Goal: Task Accomplishment & Management: Complete application form

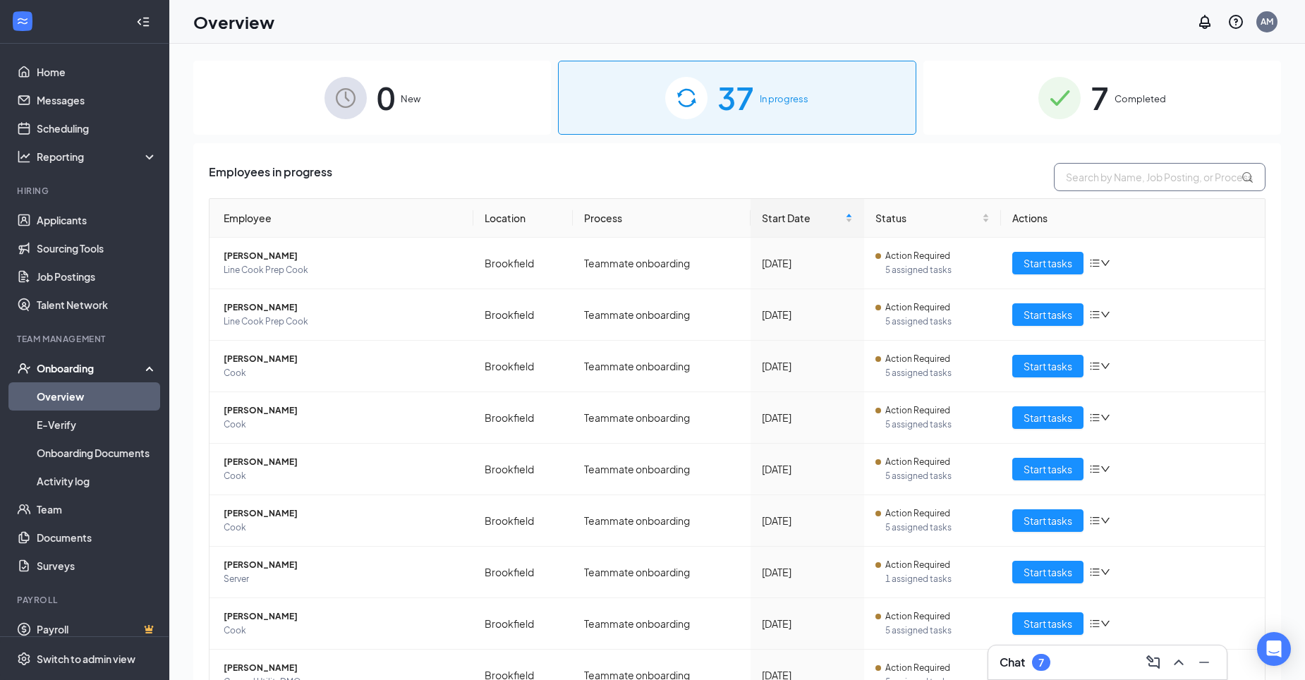
click at [1096, 181] on input "text" at bounding box center [1160, 177] width 212 height 28
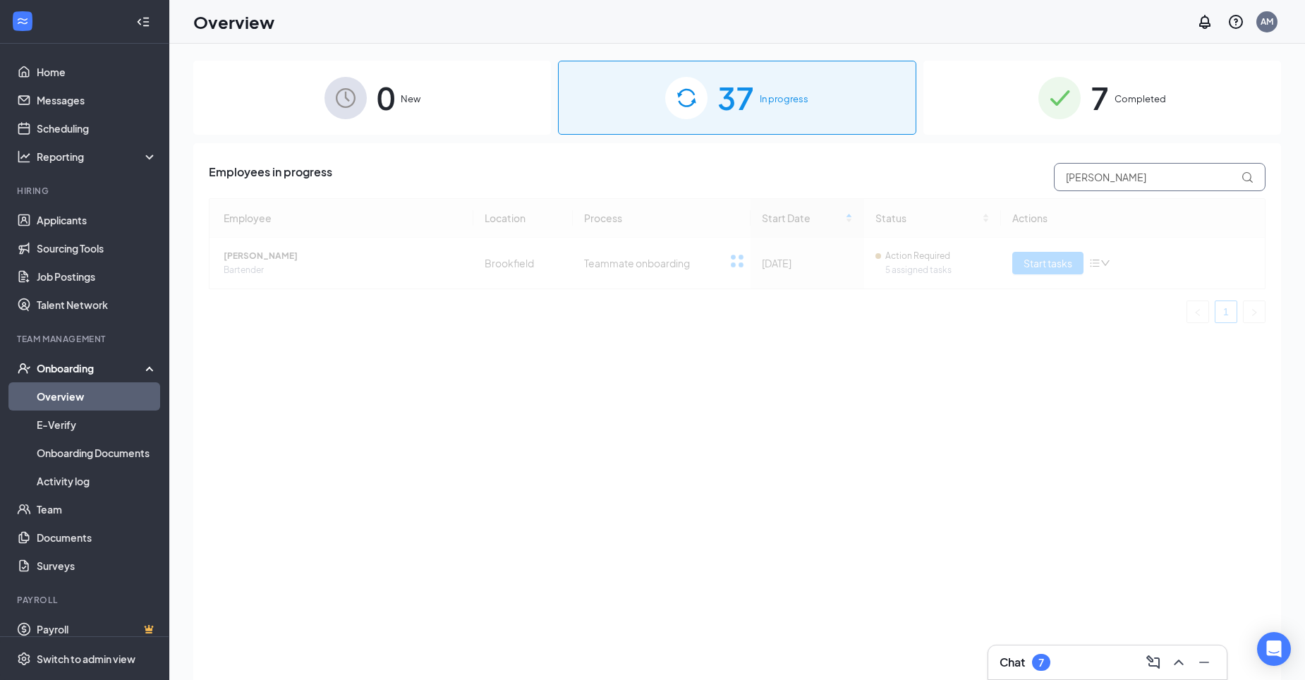
type input "[PERSON_NAME]"
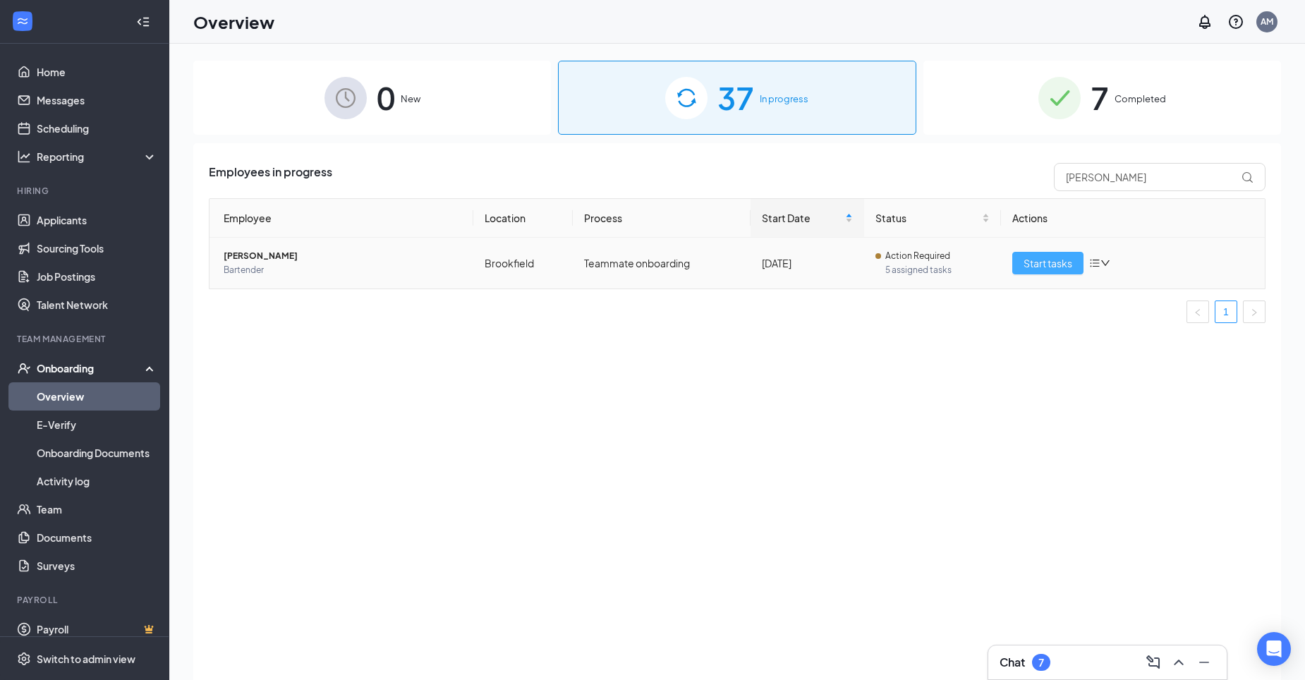
click at [1032, 267] on span "Start tasks" at bounding box center [1048, 263] width 49 height 16
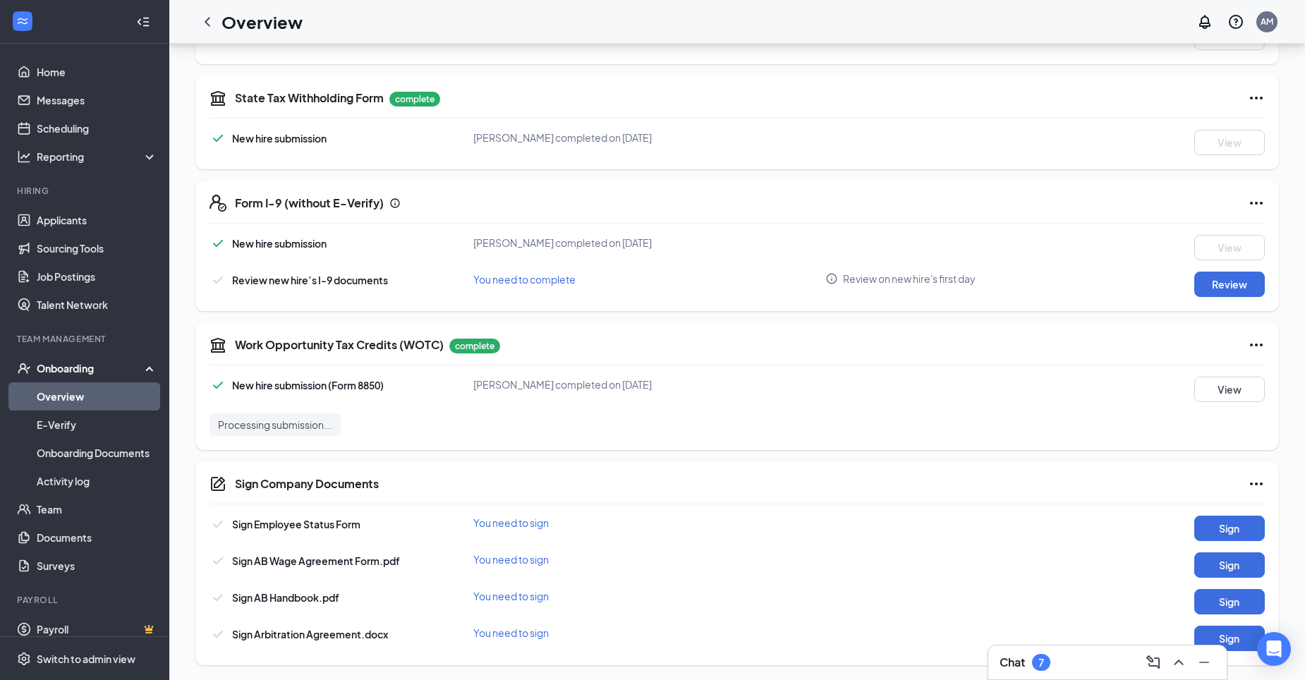
scroll to position [400, 0]
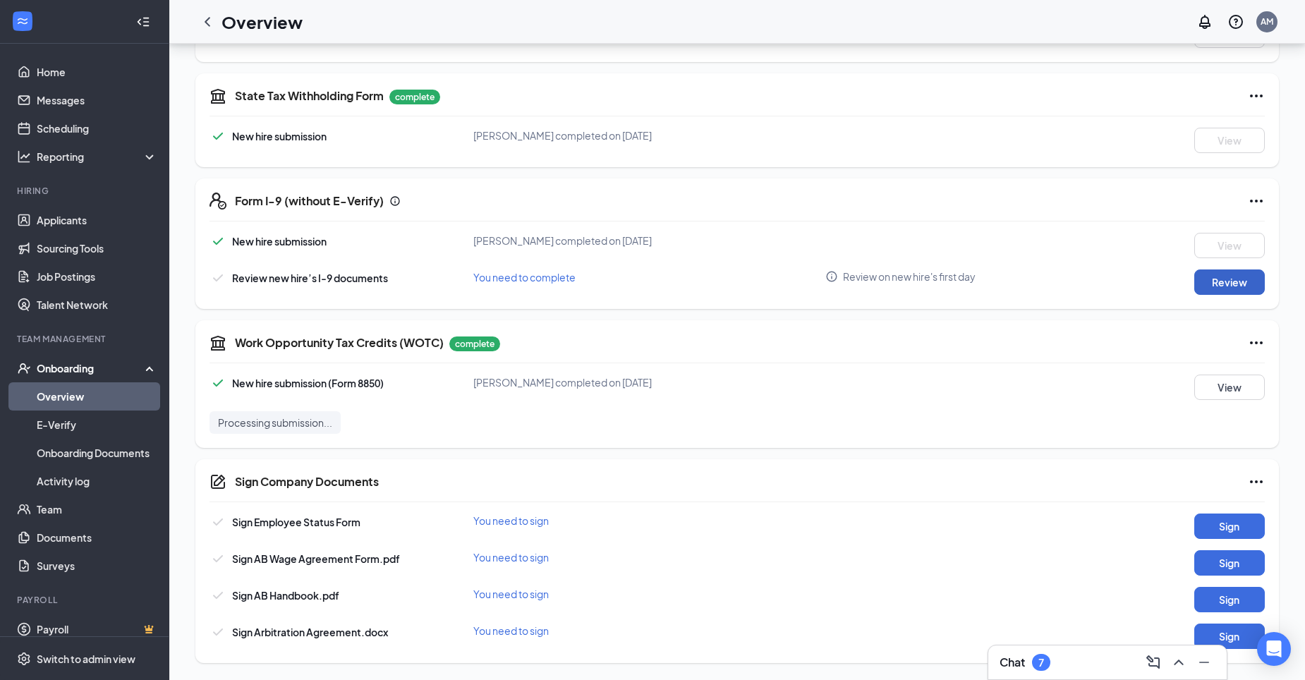
click at [1207, 281] on button "Review" at bounding box center [1229, 281] width 71 height 25
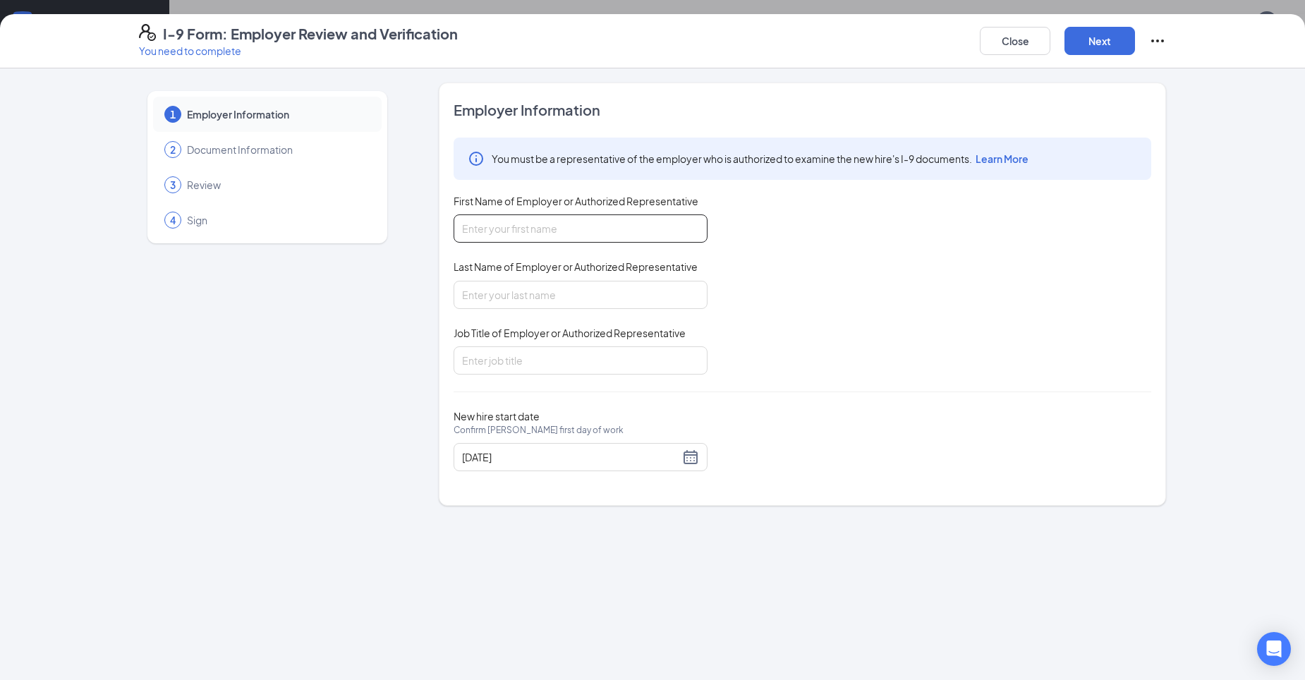
click at [605, 228] on input "First Name of Employer or Authorized Representative" at bounding box center [581, 228] width 254 height 28
type input "A"
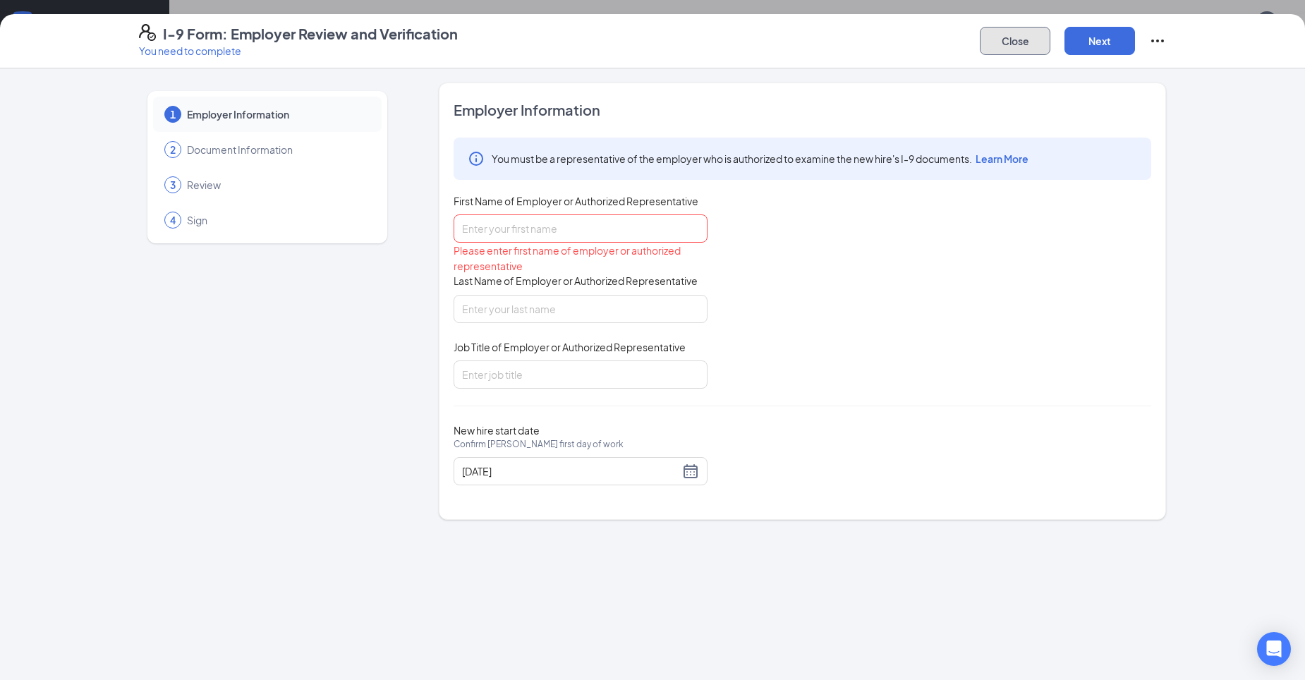
click at [1018, 37] on button "Close" at bounding box center [1015, 41] width 71 height 28
